Goal: Task Accomplishment & Management: Manage account settings

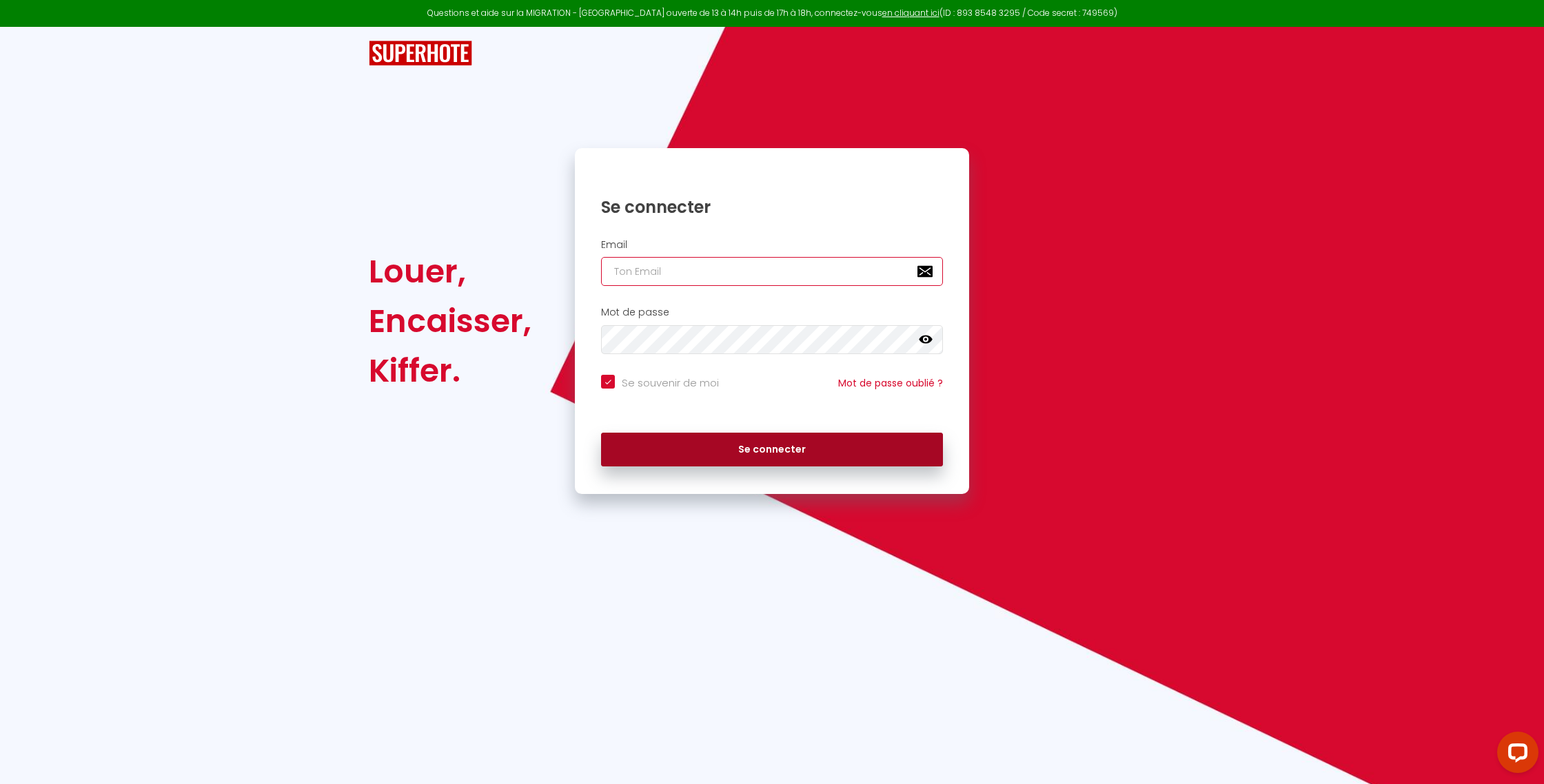
type input "[EMAIL_ADDRESS][DOMAIN_NAME]"
click at [773, 446] on button "Se connecter" at bounding box center [772, 449] width 342 height 34
checkbox input "true"
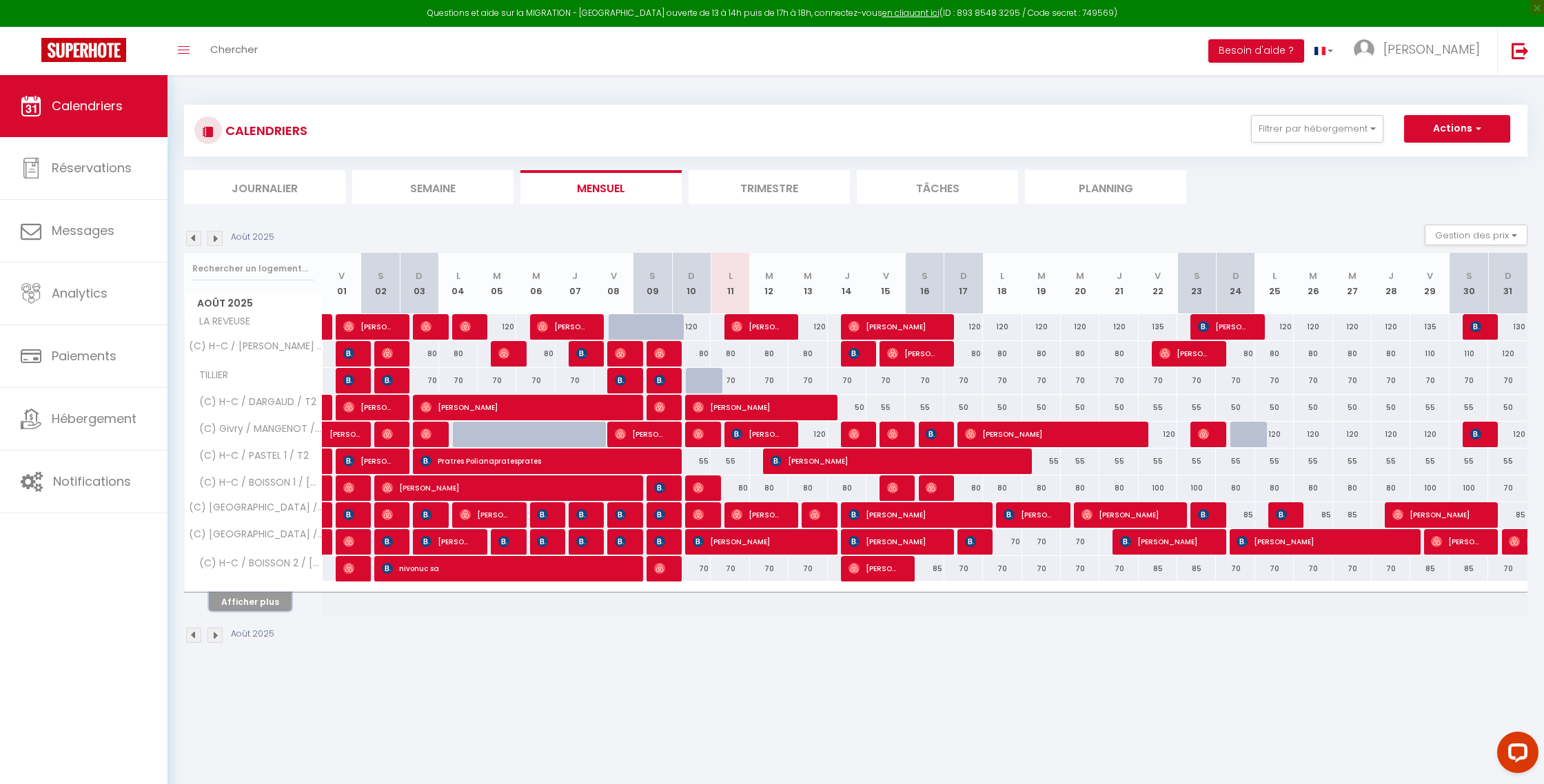
click at [258, 606] on button "Afficher plus" at bounding box center [250, 602] width 83 height 18
select select
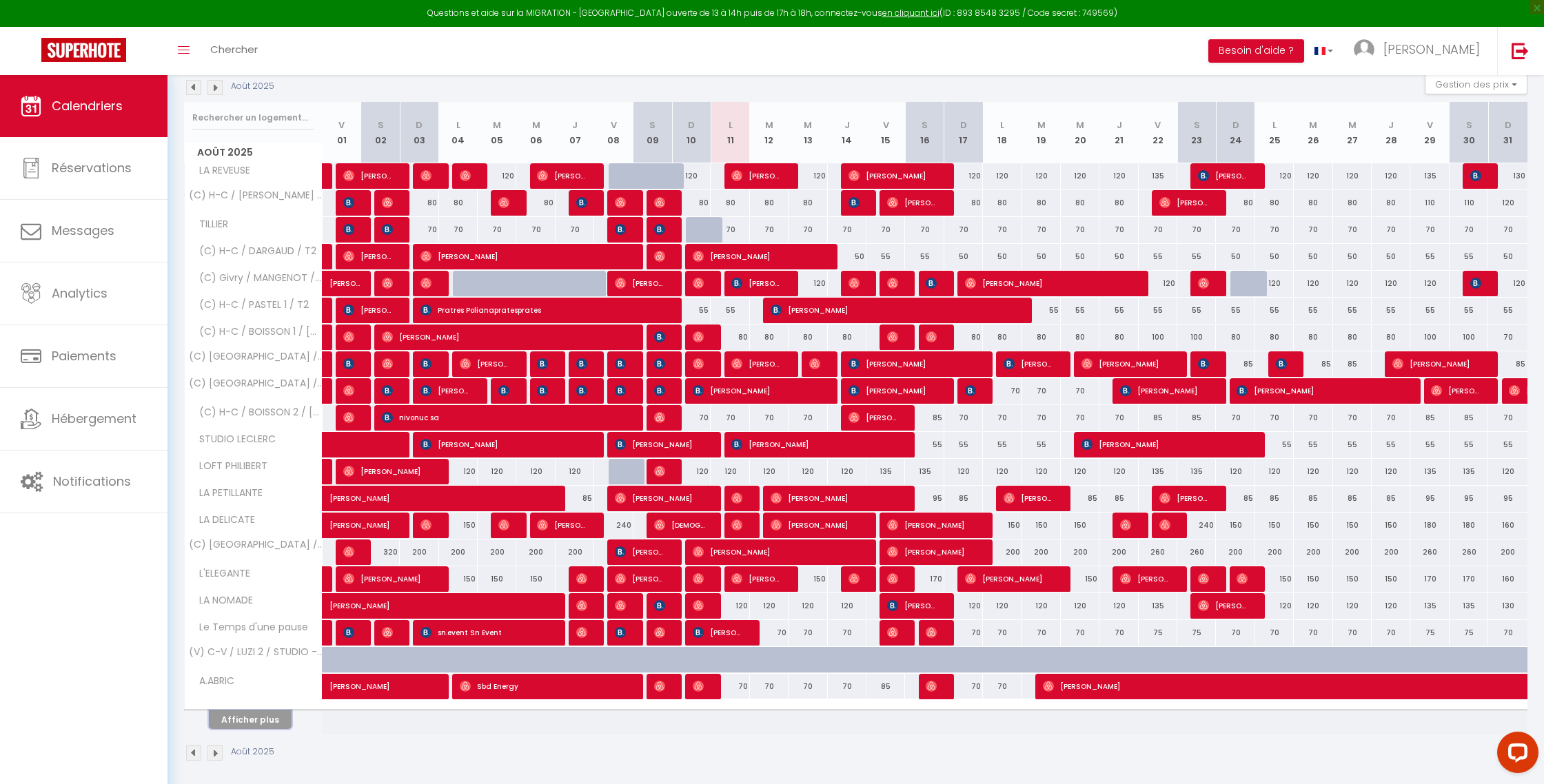
scroll to position [151, 0]
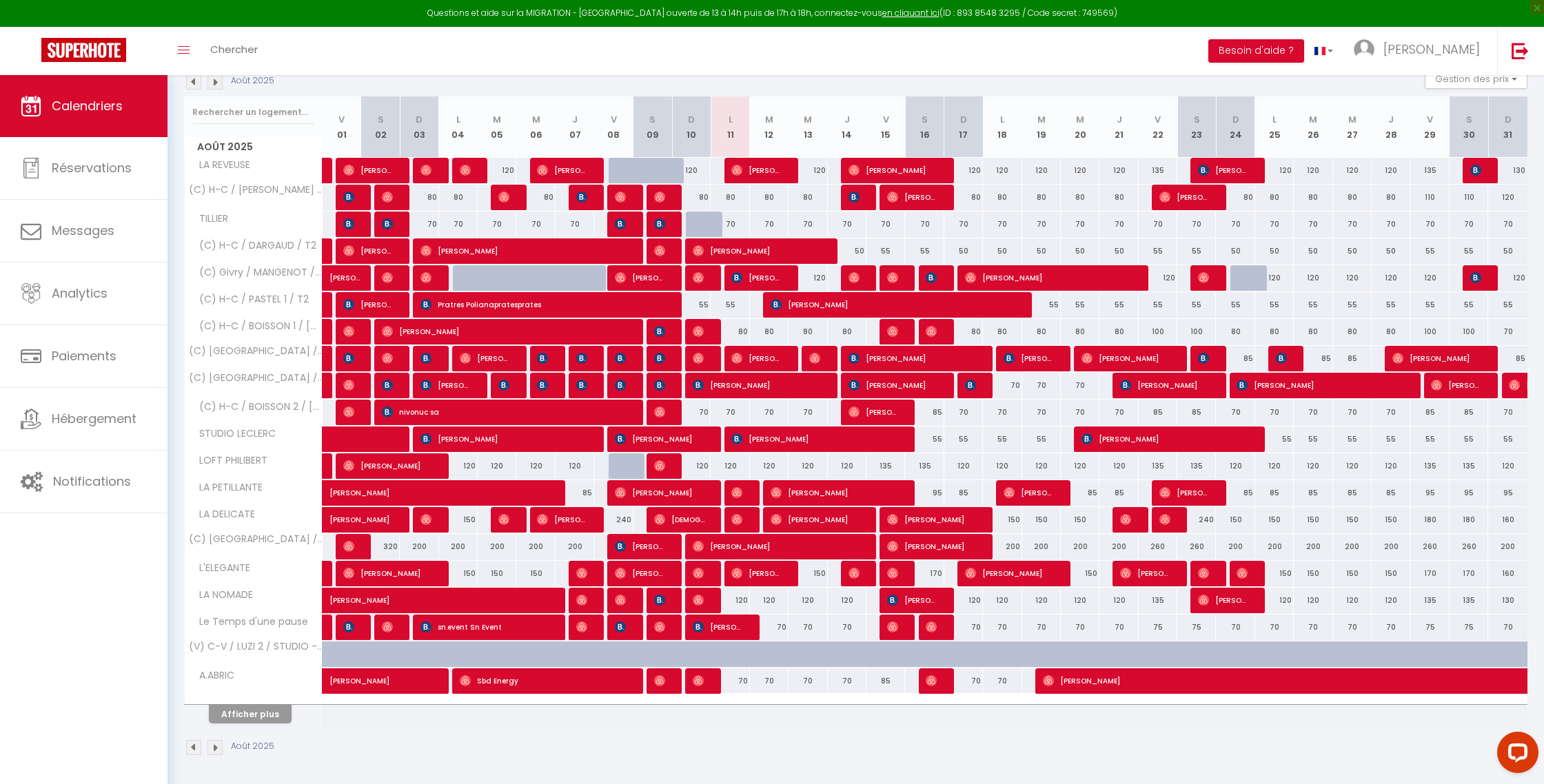
click at [739, 682] on div "70" at bounding box center [730, 681] width 39 height 26
type input "70"
select select "1"
type input "Lun 11 Août 2025"
type input "[DATE] Août 2025"
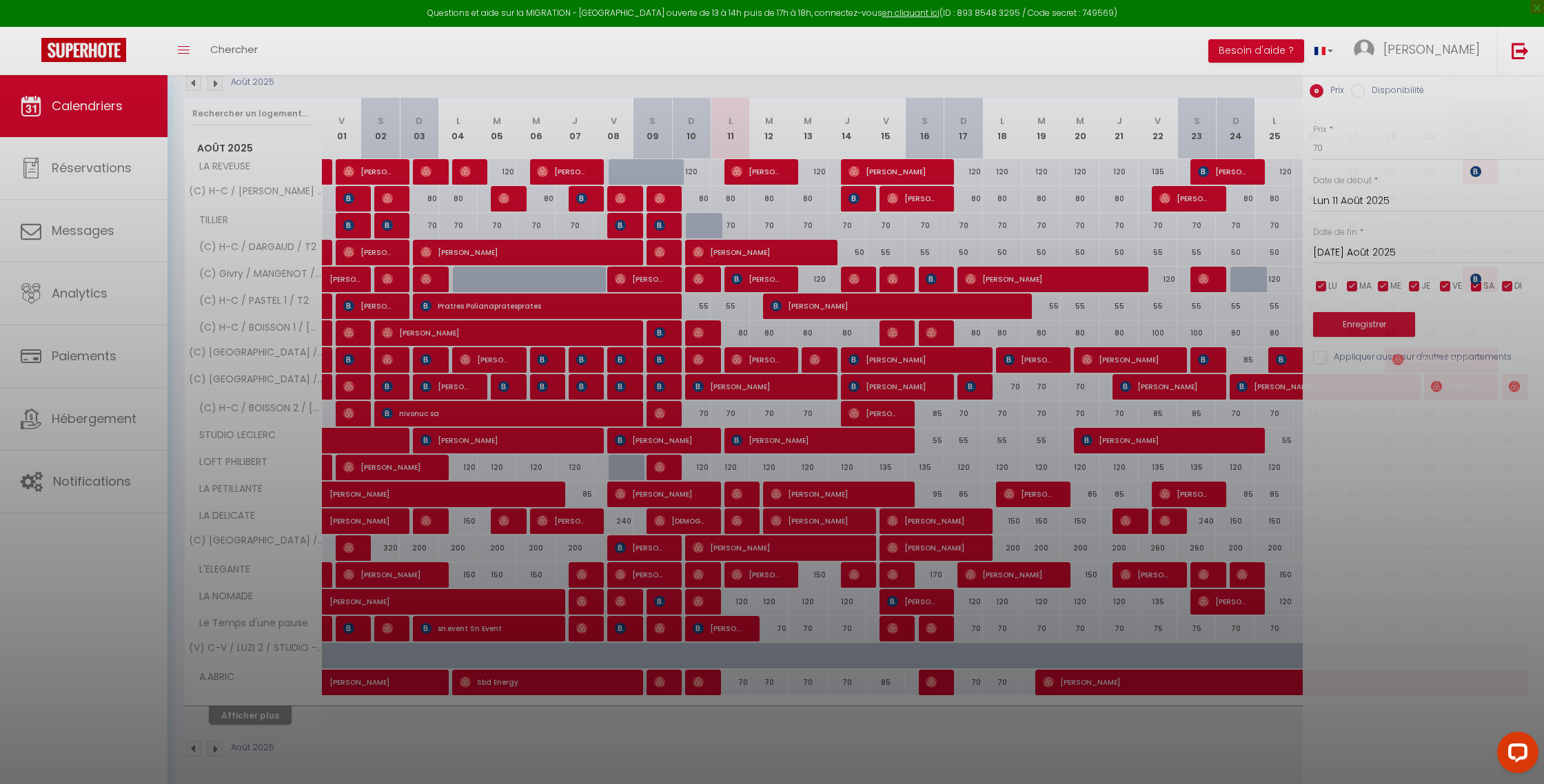
scroll to position [156, 0]
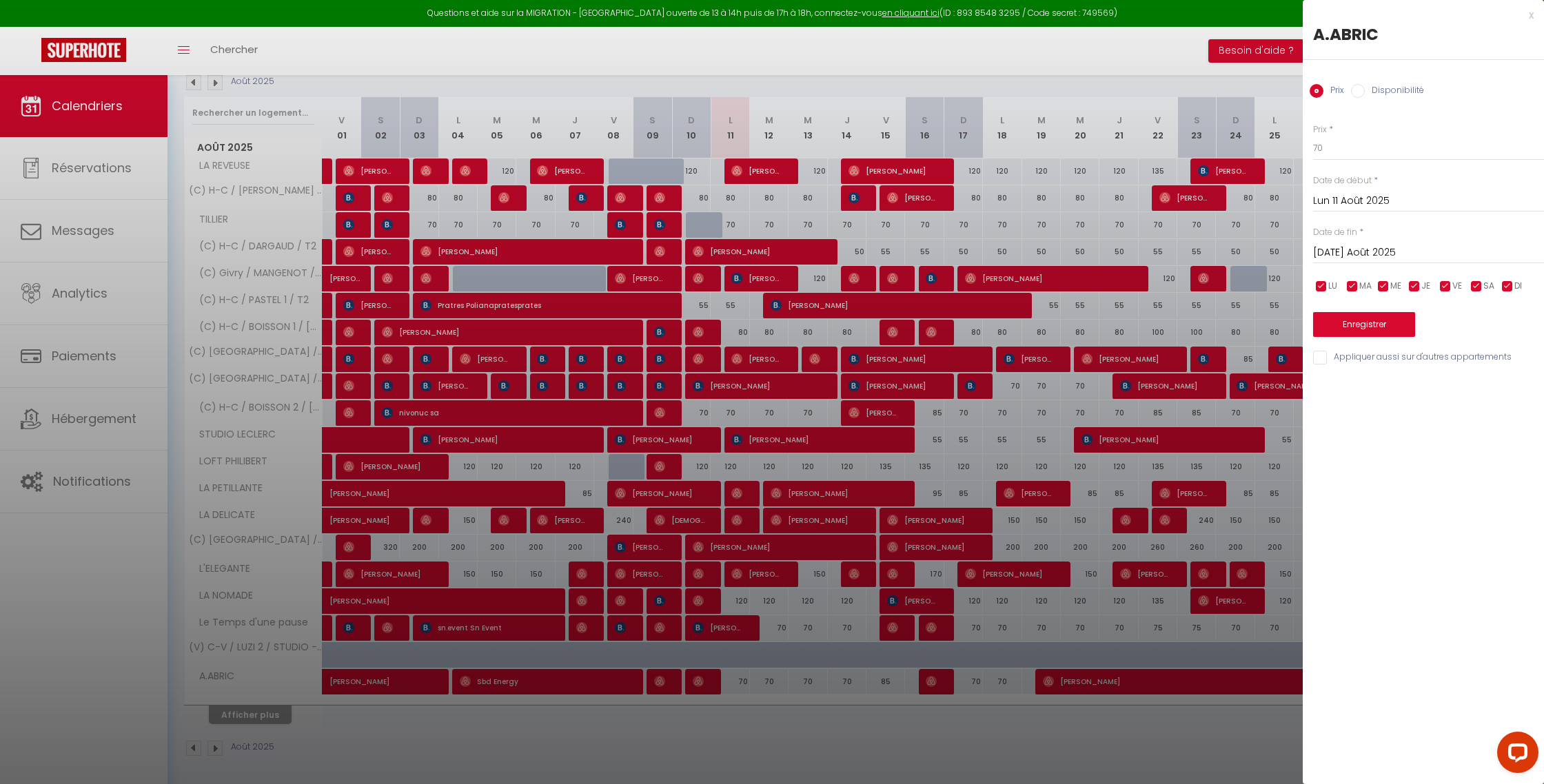
click at [1356, 90] on input "Disponibilité" at bounding box center [1357, 90] width 14 height 14
radio input "true"
radio input "false"
click at [1388, 145] on select "Disponible Indisponible" at bounding box center [1429, 149] width 231 height 26
select select "0"
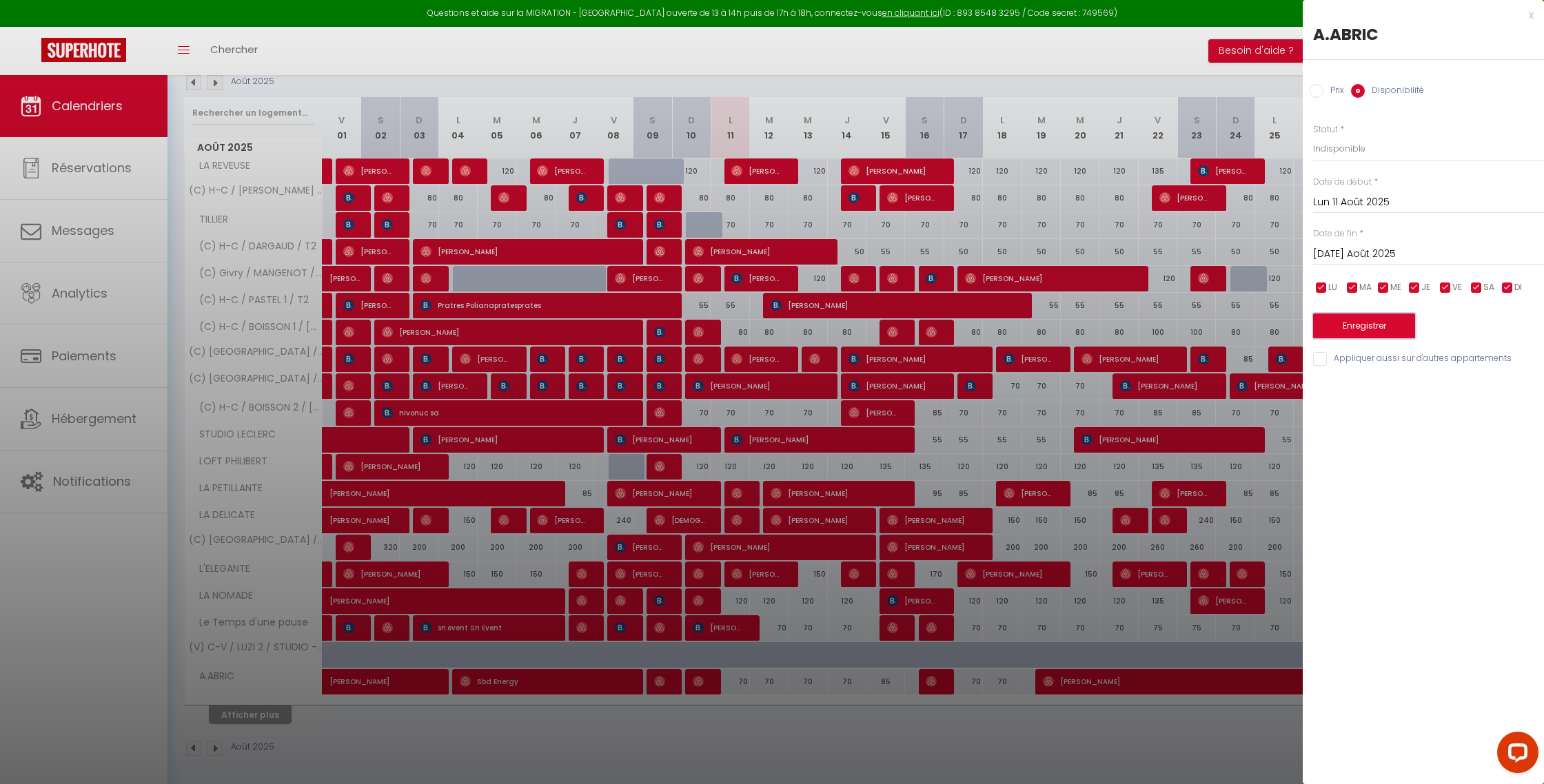
click at [1379, 330] on button "Enregistrer" at bounding box center [1364, 325] width 102 height 25
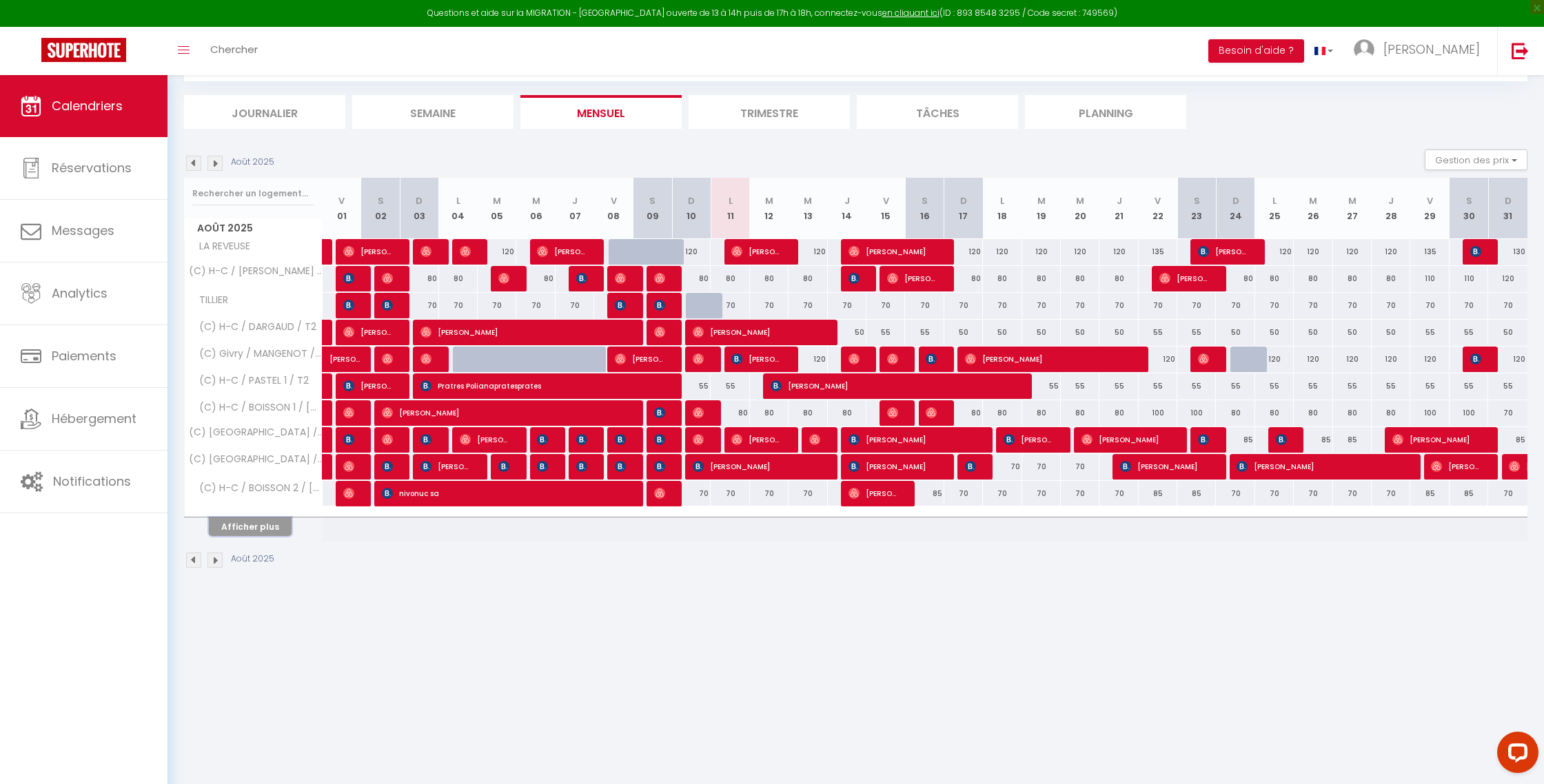
click at [220, 536] on button "Afficher plus" at bounding box center [250, 526] width 83 height 18
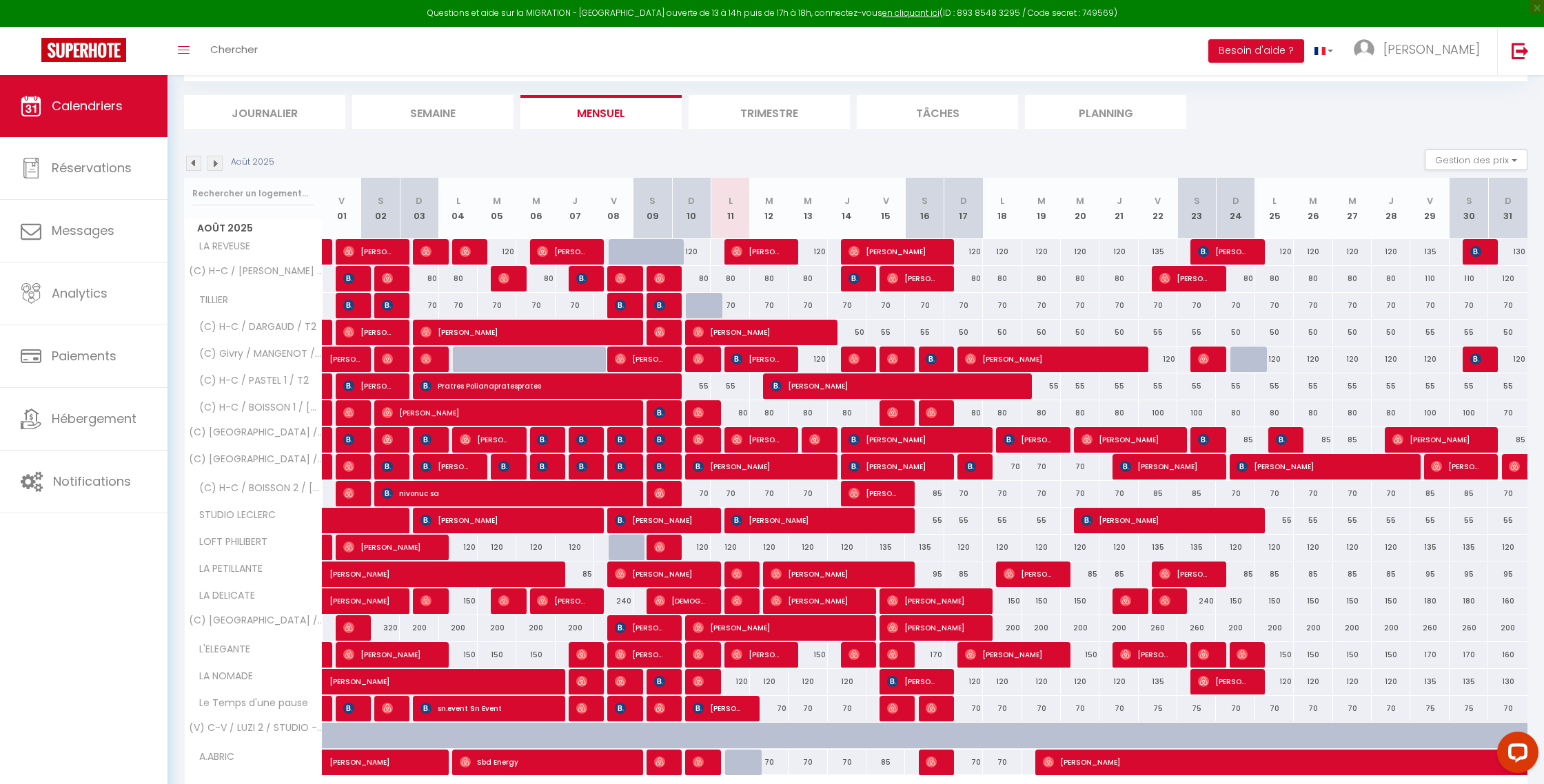
click at [232, 529] on th "STUDIO LECLERC" at bounding box center [253, 521] width 138 height 26
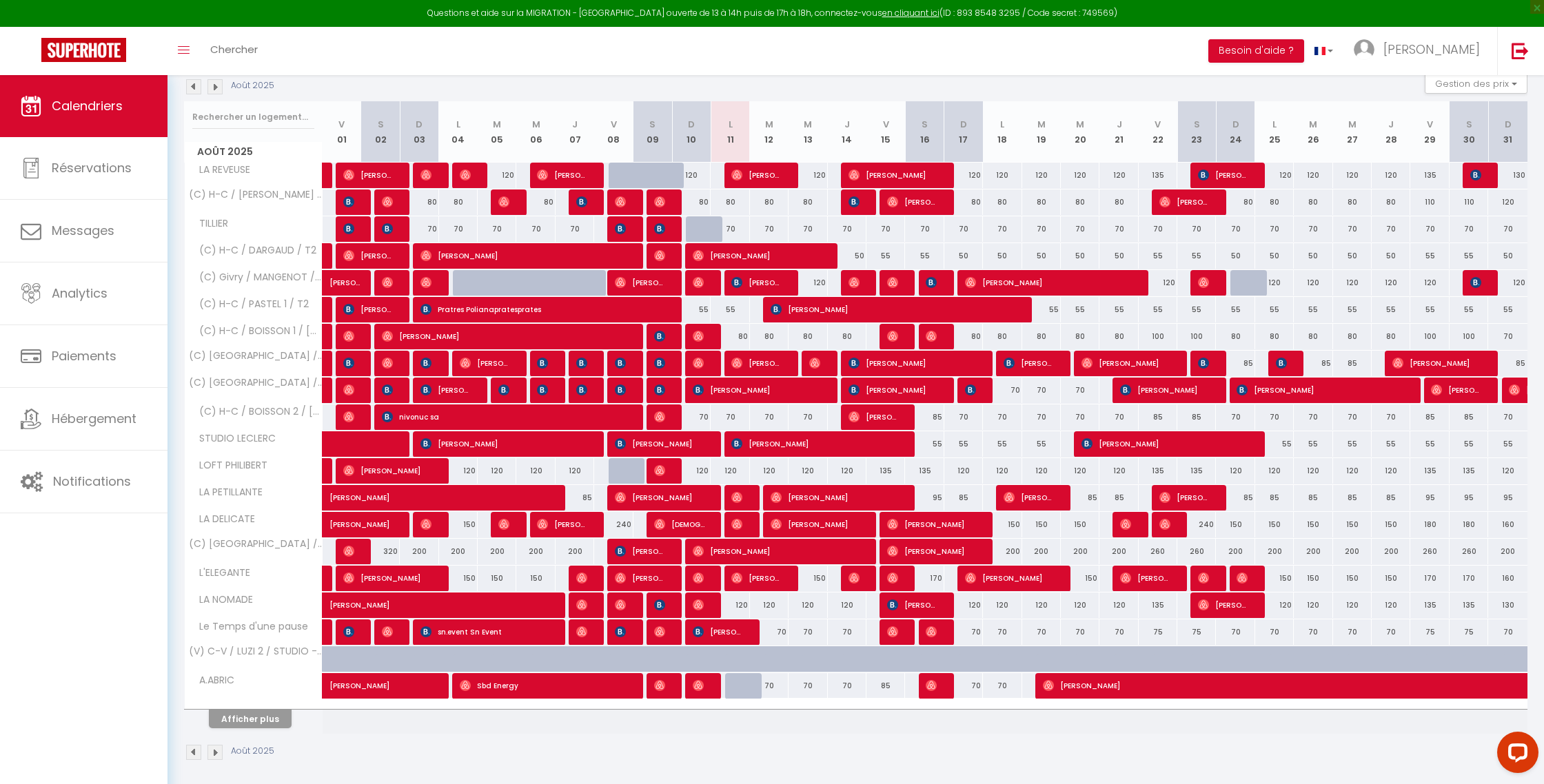
scroll to position [158, 0]
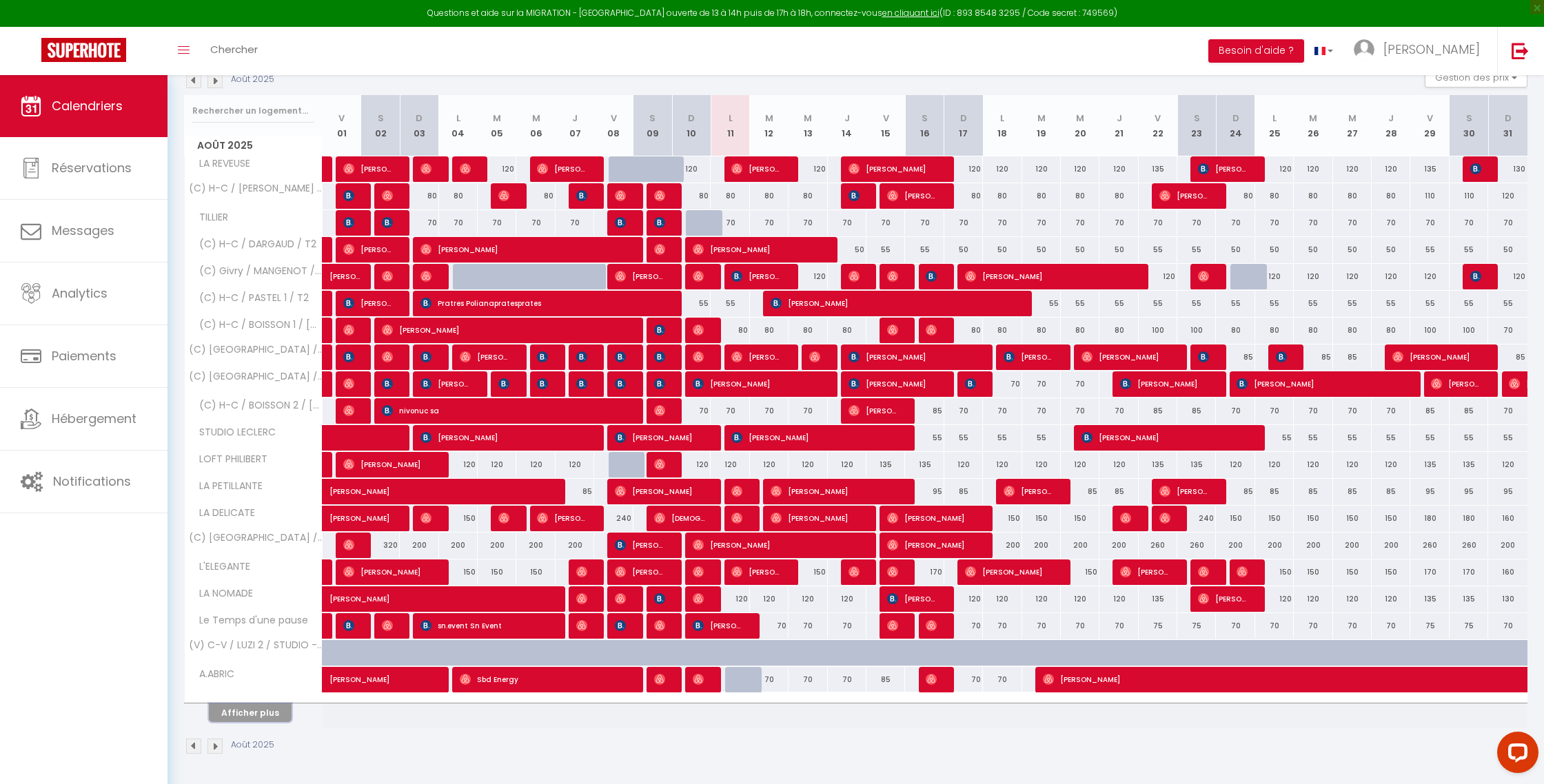
click at [254, 710] on button "Afficher plus" at bounding box center [250, 713] width 83 height 18
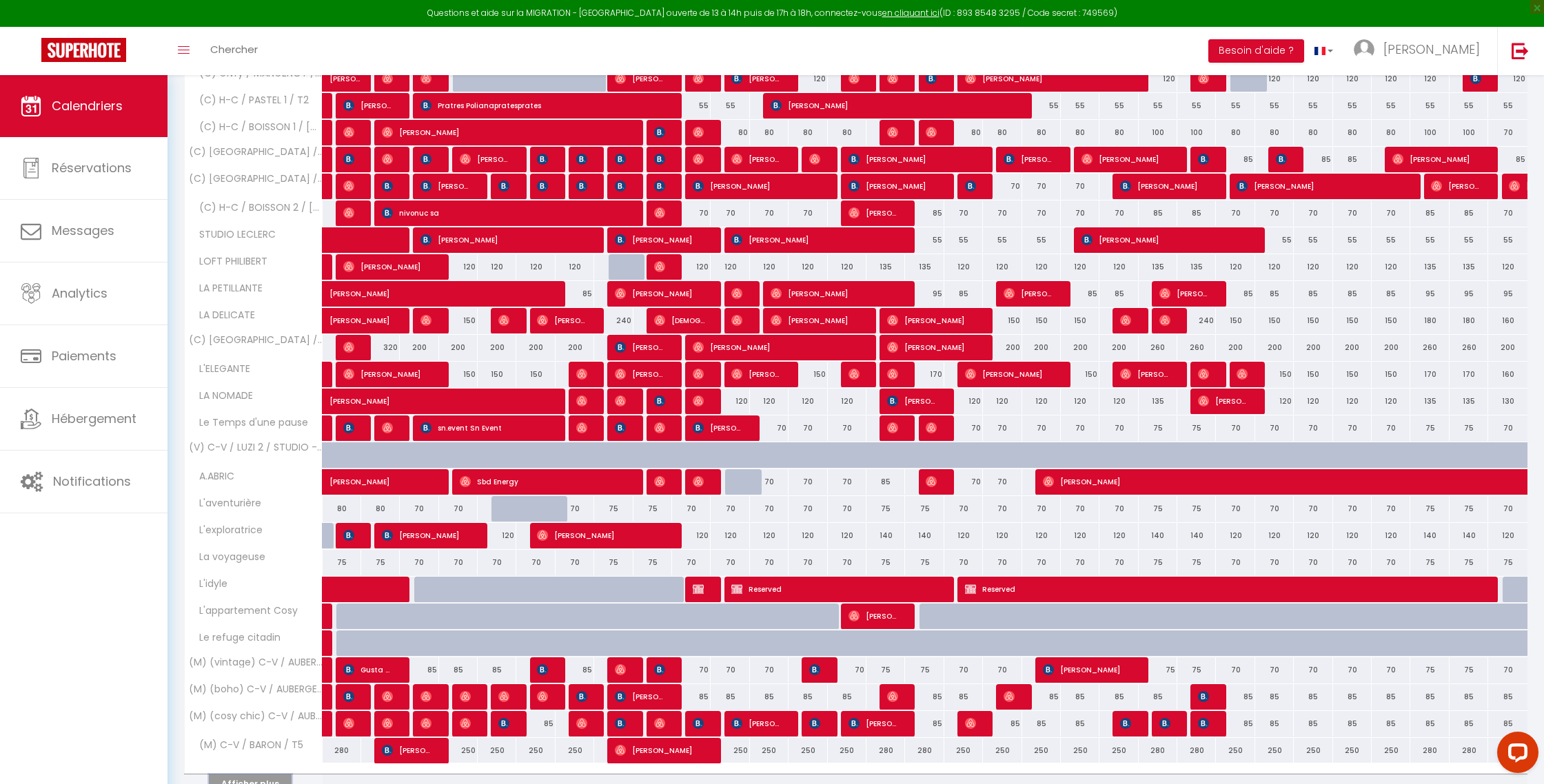
scroll to position [427, 0]
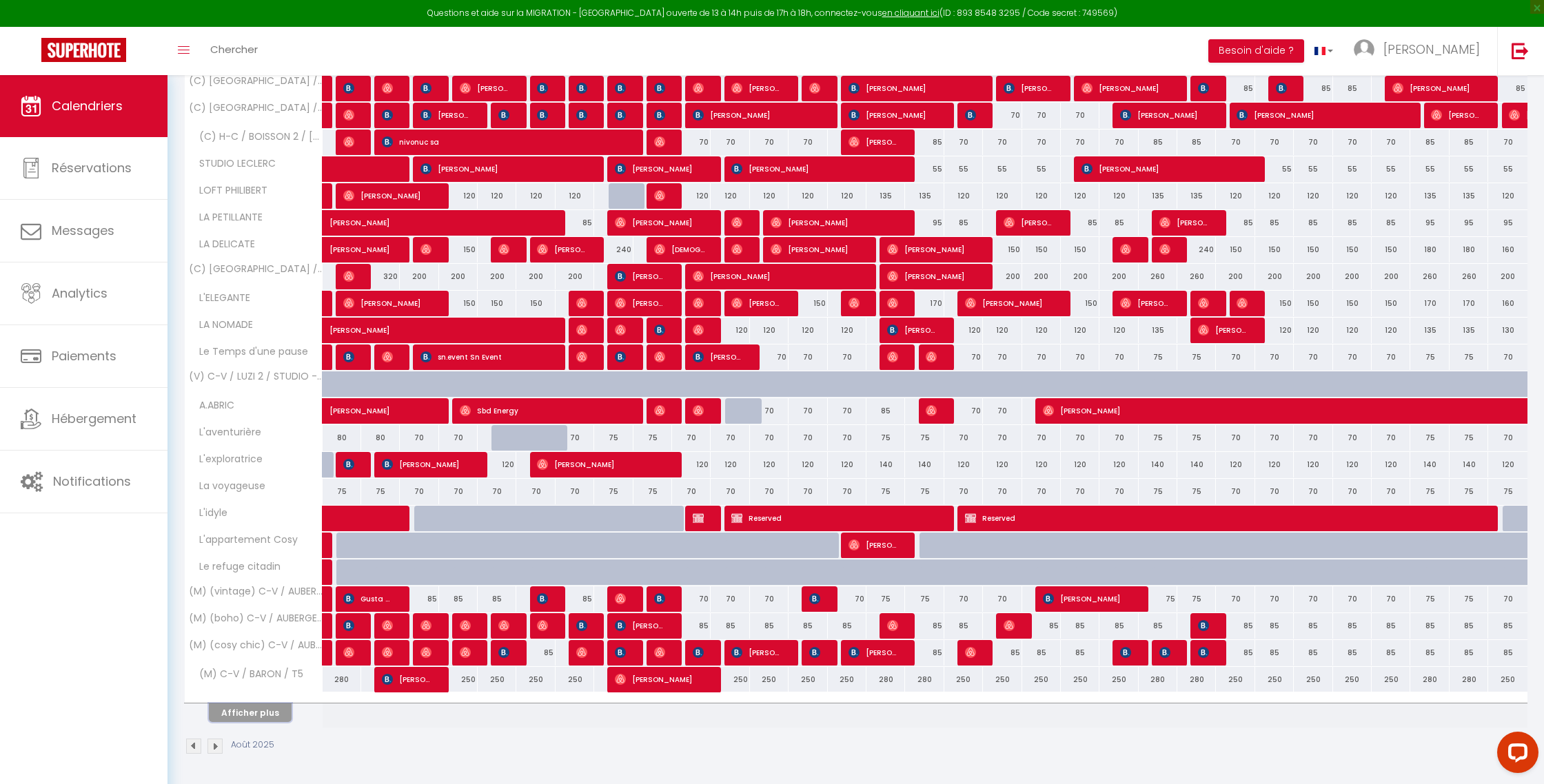
click at [264, 716] on button "Afficher plus" at bounding box center [250, 713] width 83 height 18
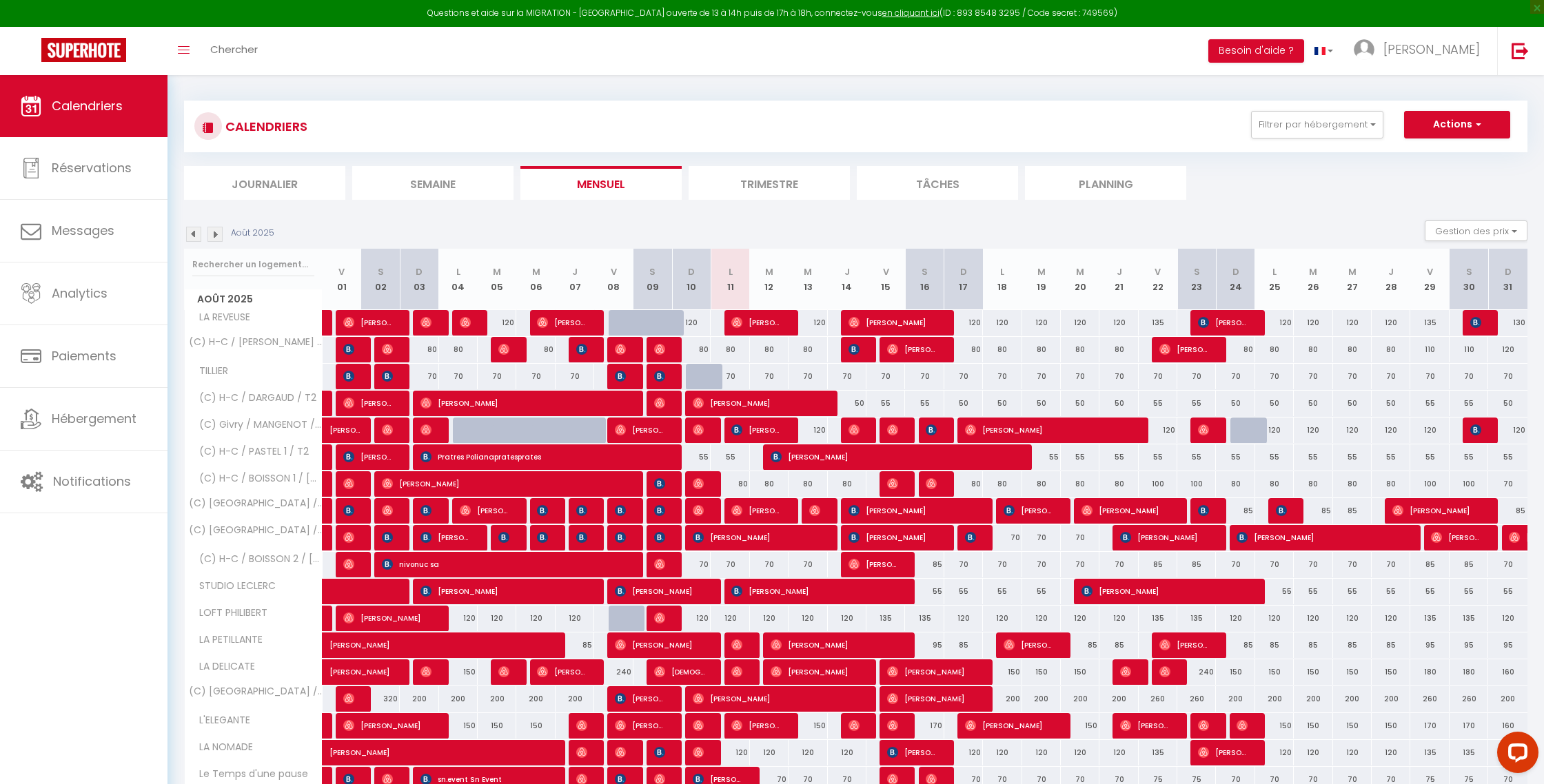
scroll to position [6, 0]
